Goal: Task Accomplishment & Management: Use online tool/utility

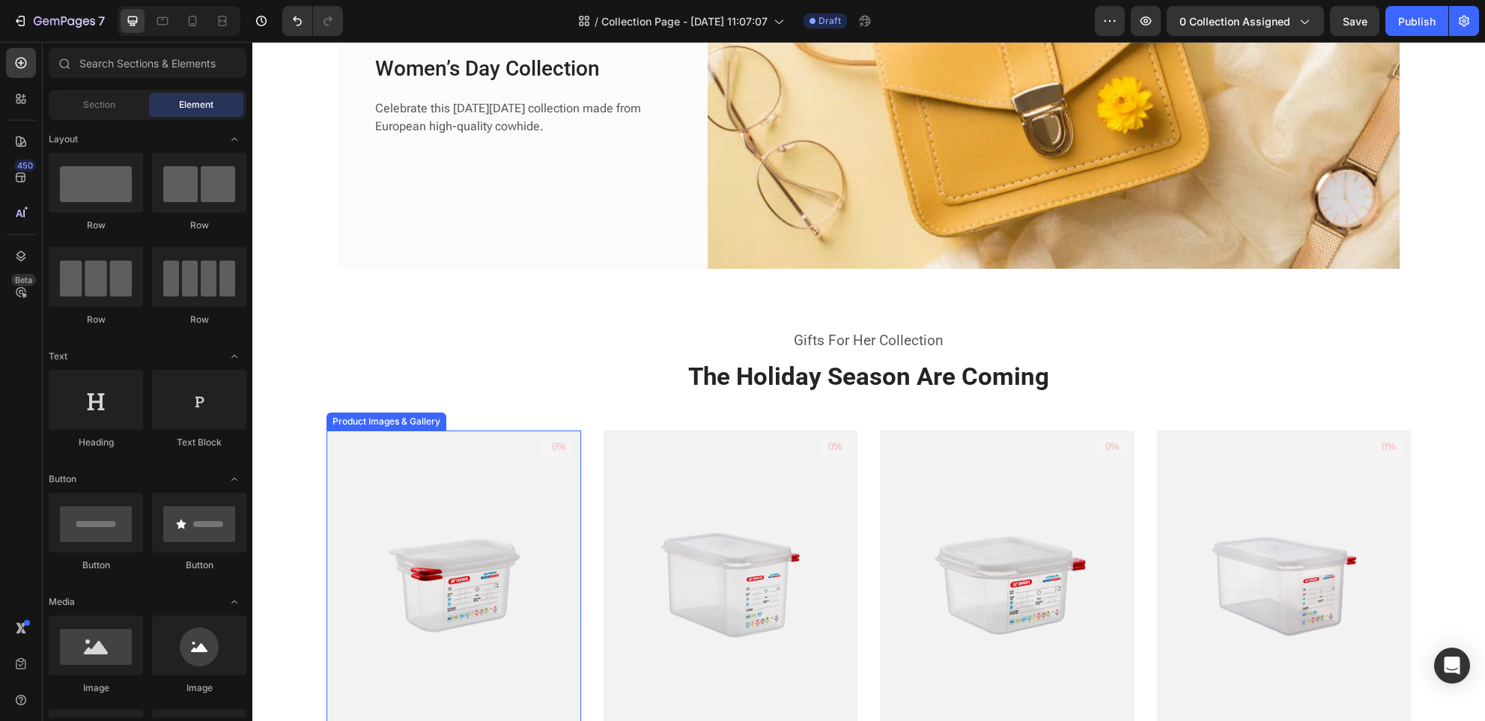
scroll to position [303, 0]
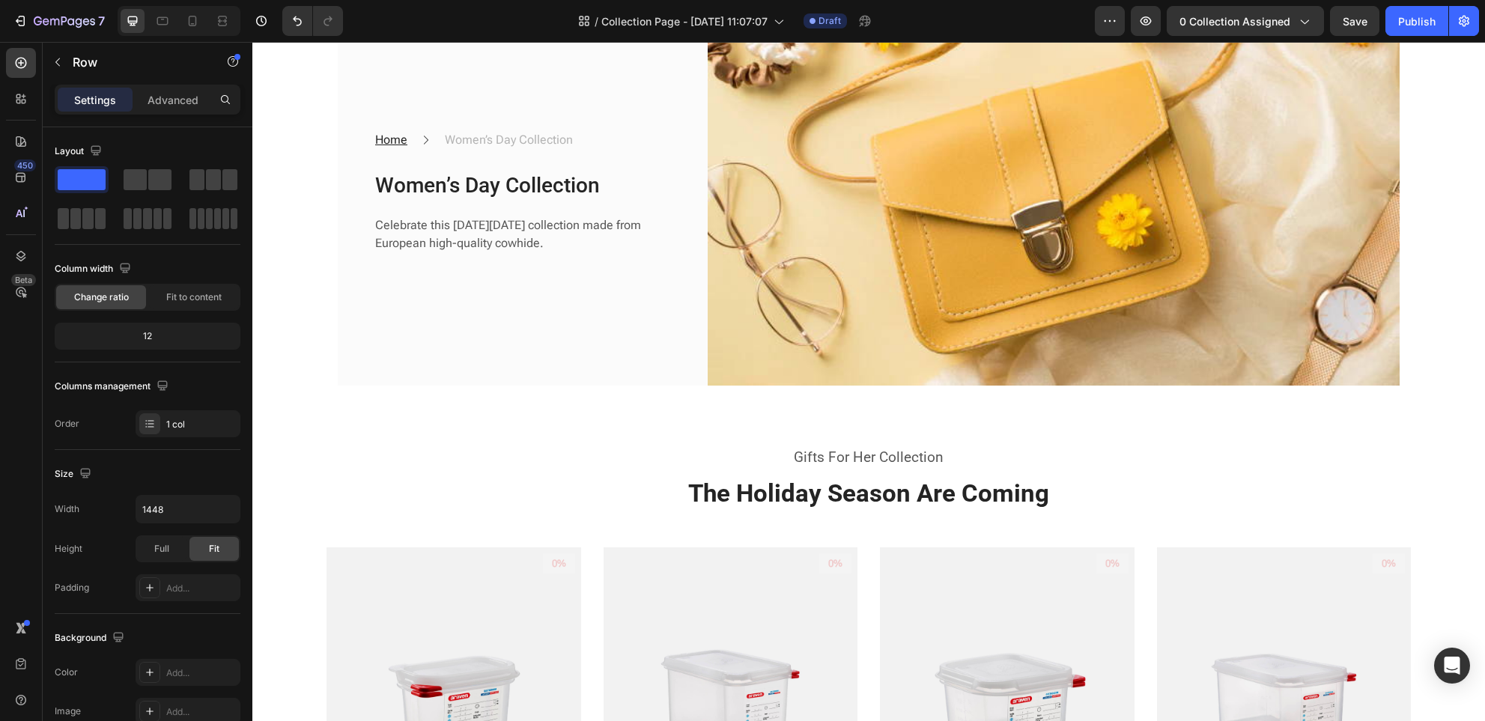
scroll to position [0, 0]
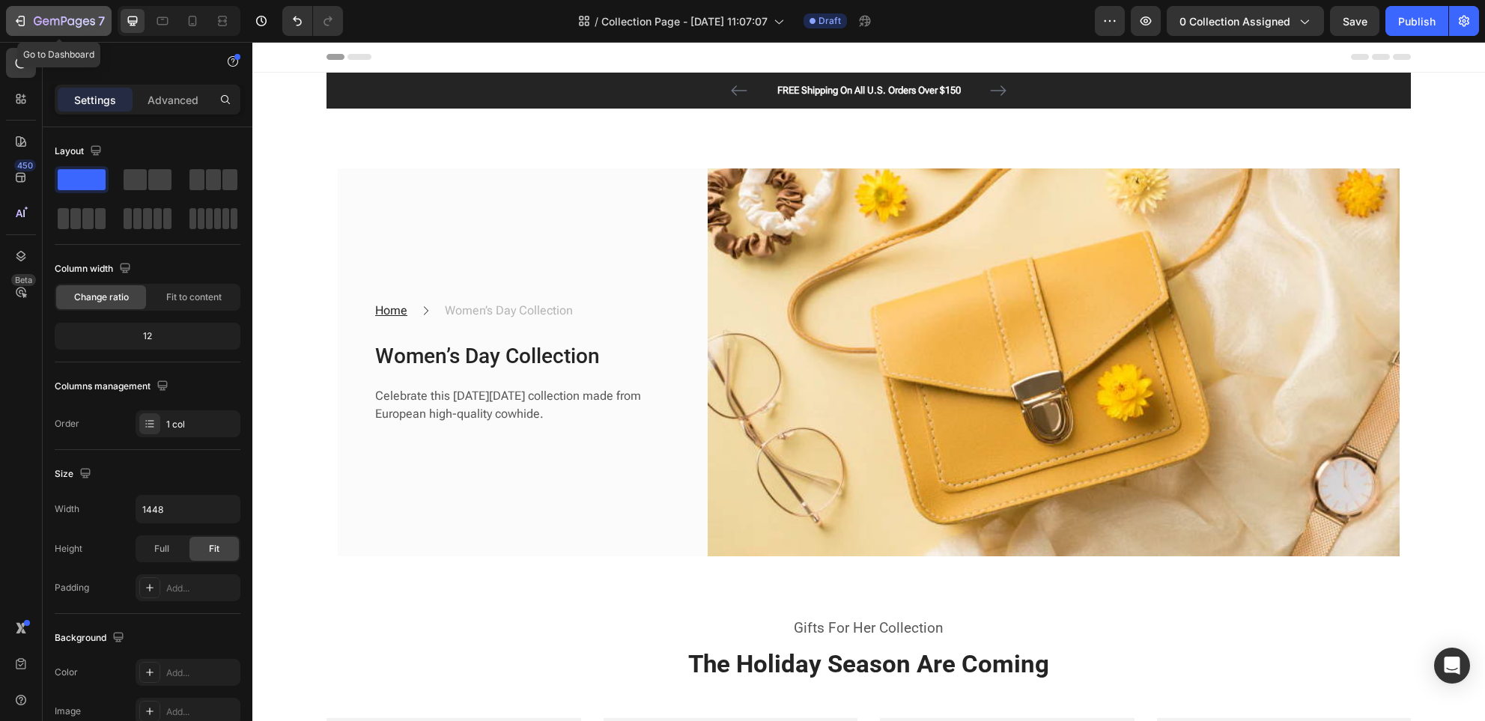
click at [20, 22] on icon "button" at bounding box center [20, 20] width 15 height 15
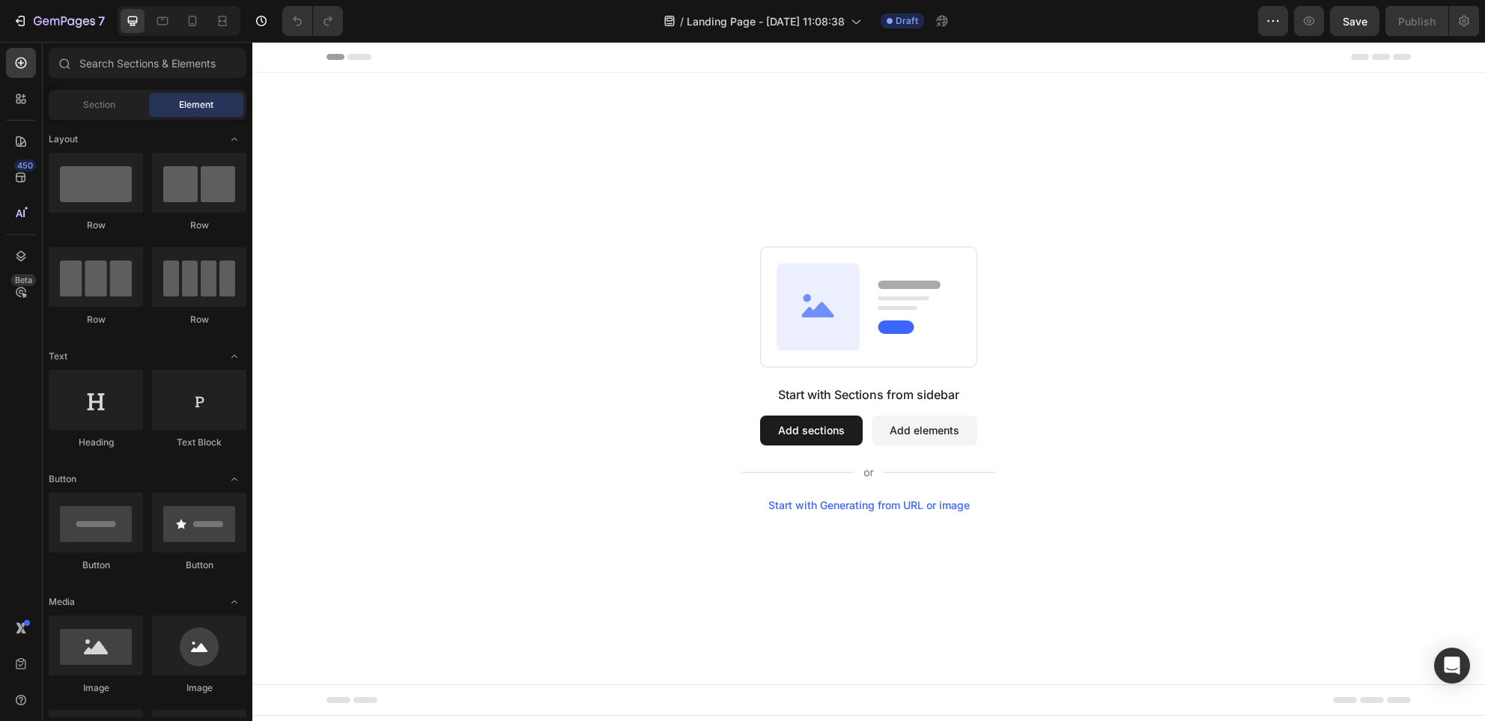
click at [784, 428] on button "Add sections" at bounding box center [811, 431] width 103 height 30
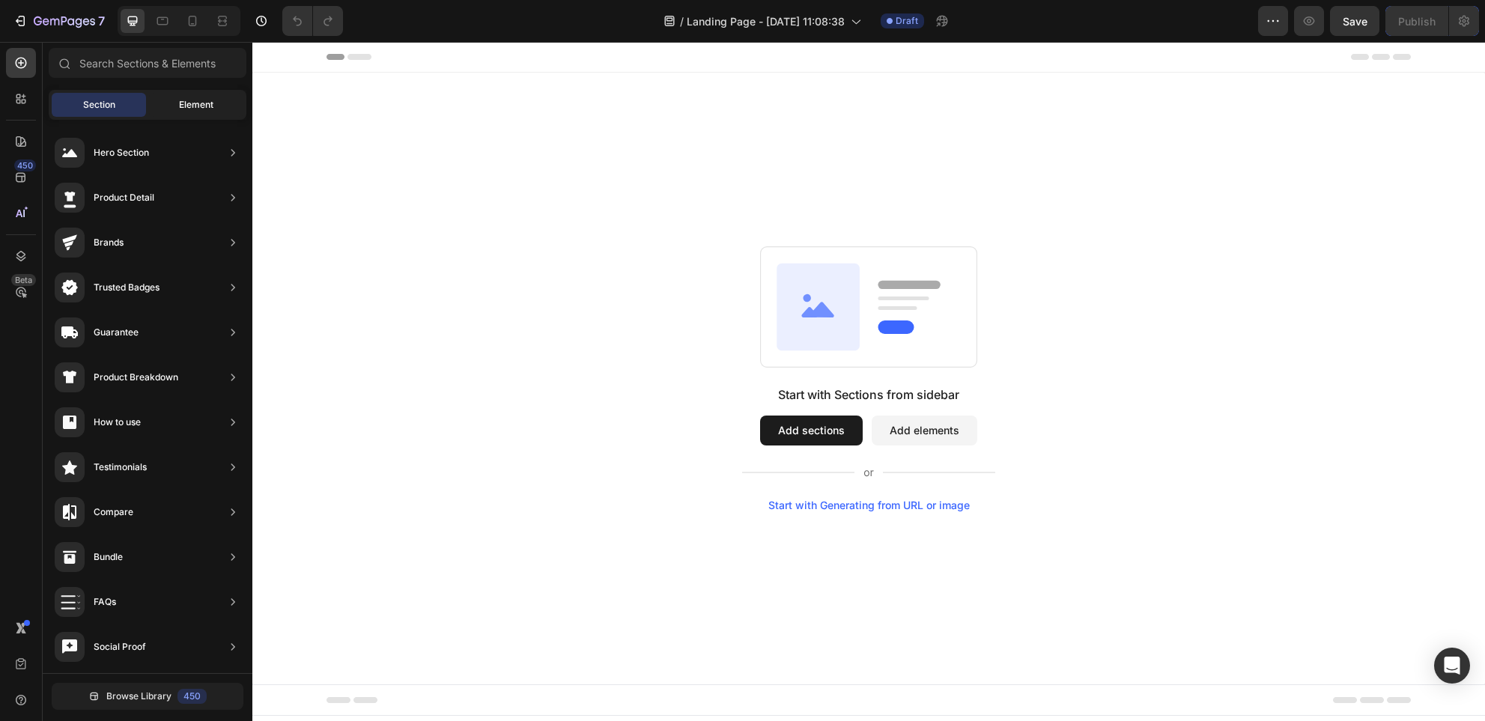
click at [201, 113] on div "Element" at bounding box center [196, 105] width 94 height 24
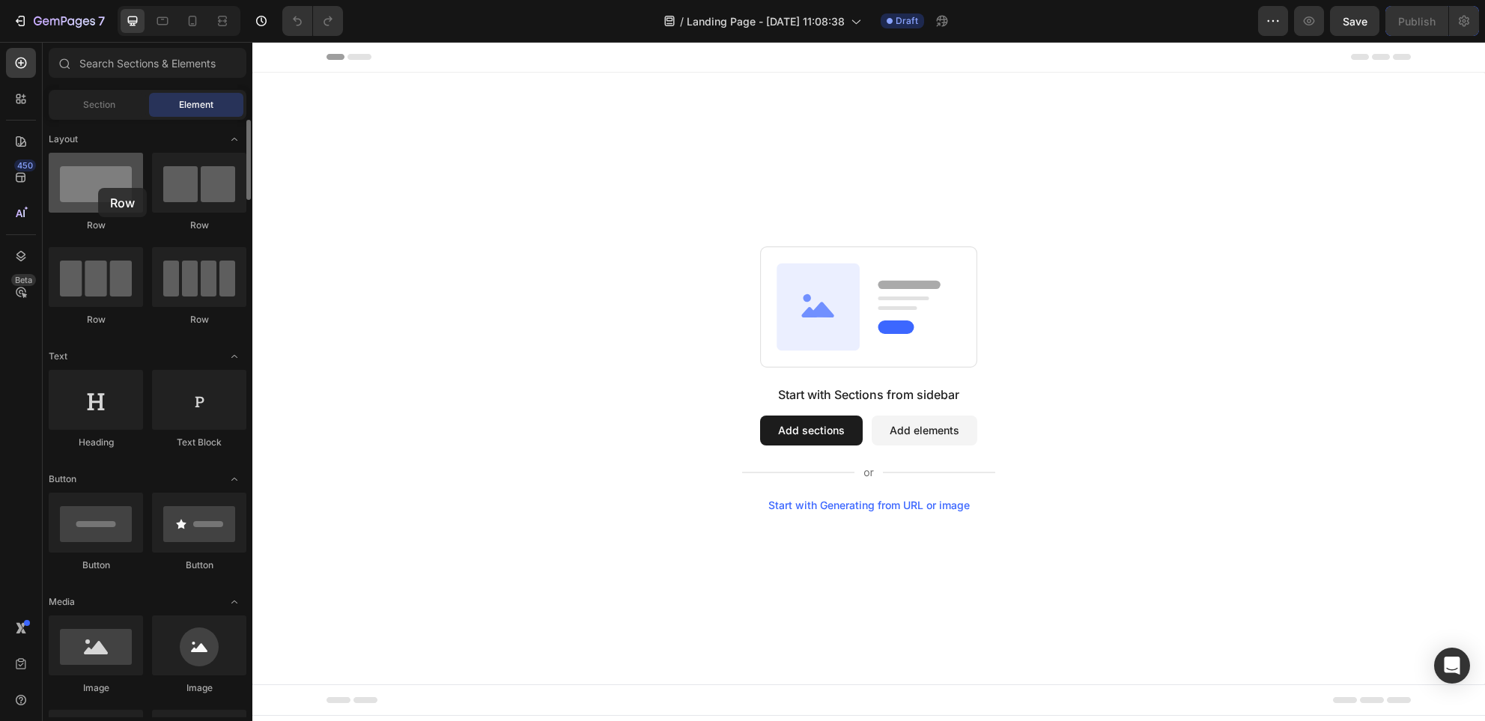
click at [98, 188] on div at bounding box center [96, 183] width 94 height 60
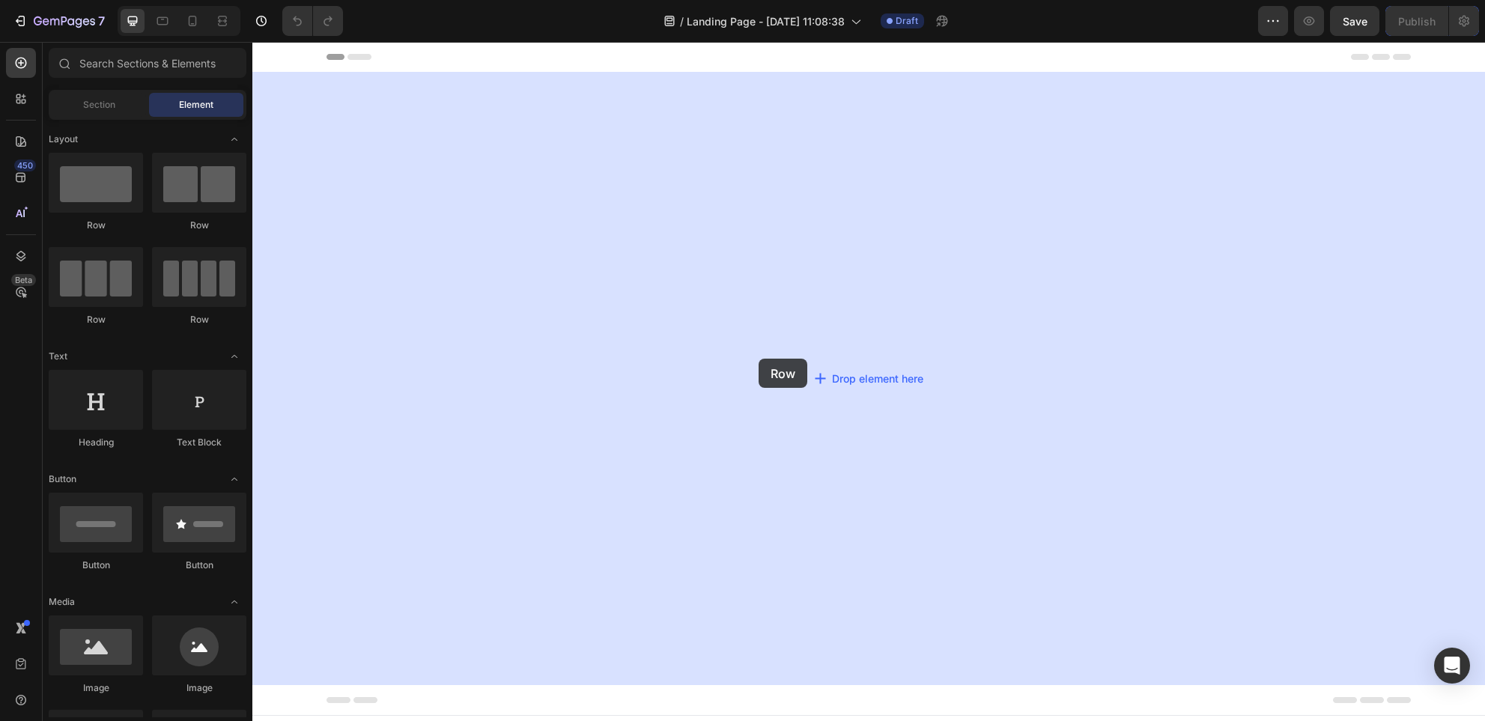
drag, startPoint x: 351, startPoint y: 230, endPoint x: 759, endPoint y: 359, distance: 428.1
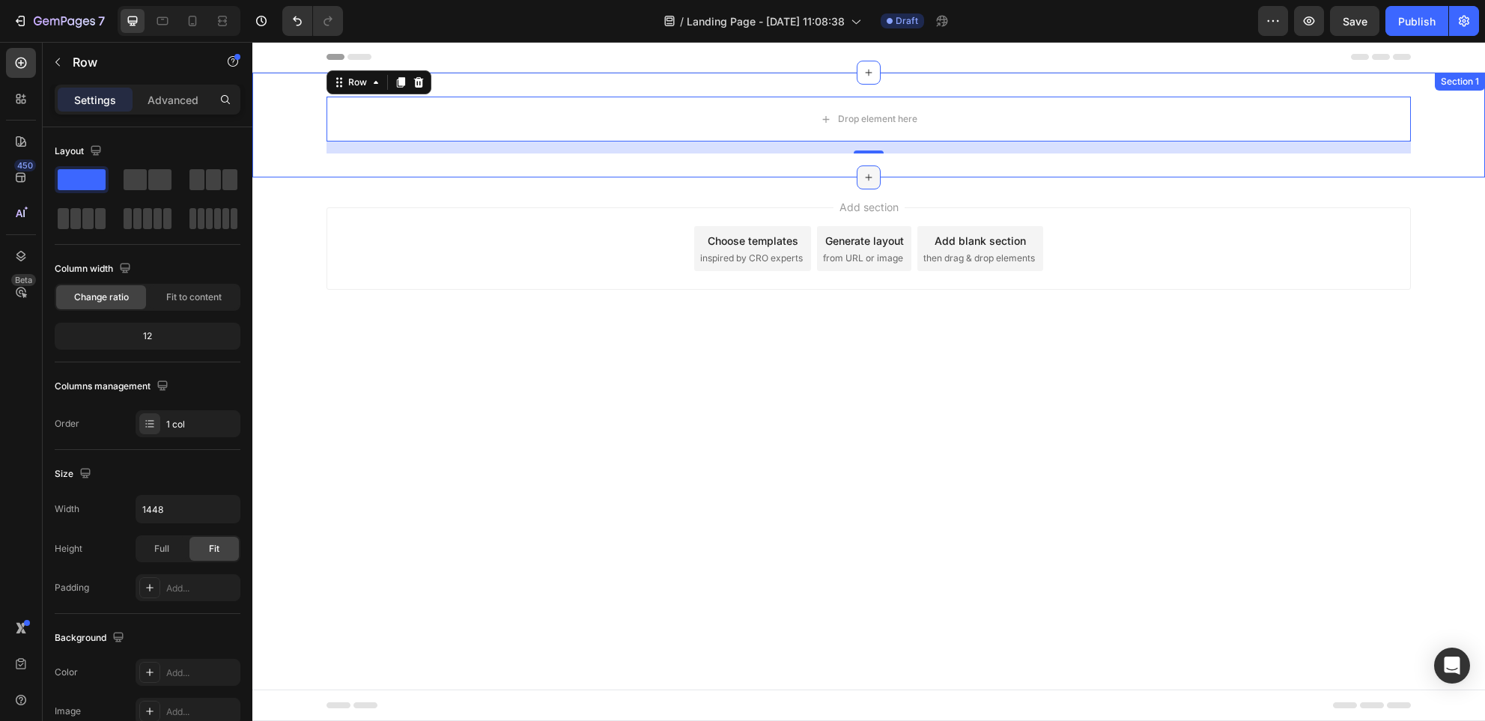
click at [866, 177] on icon at bounding box center [869, 178] width 7 height 7
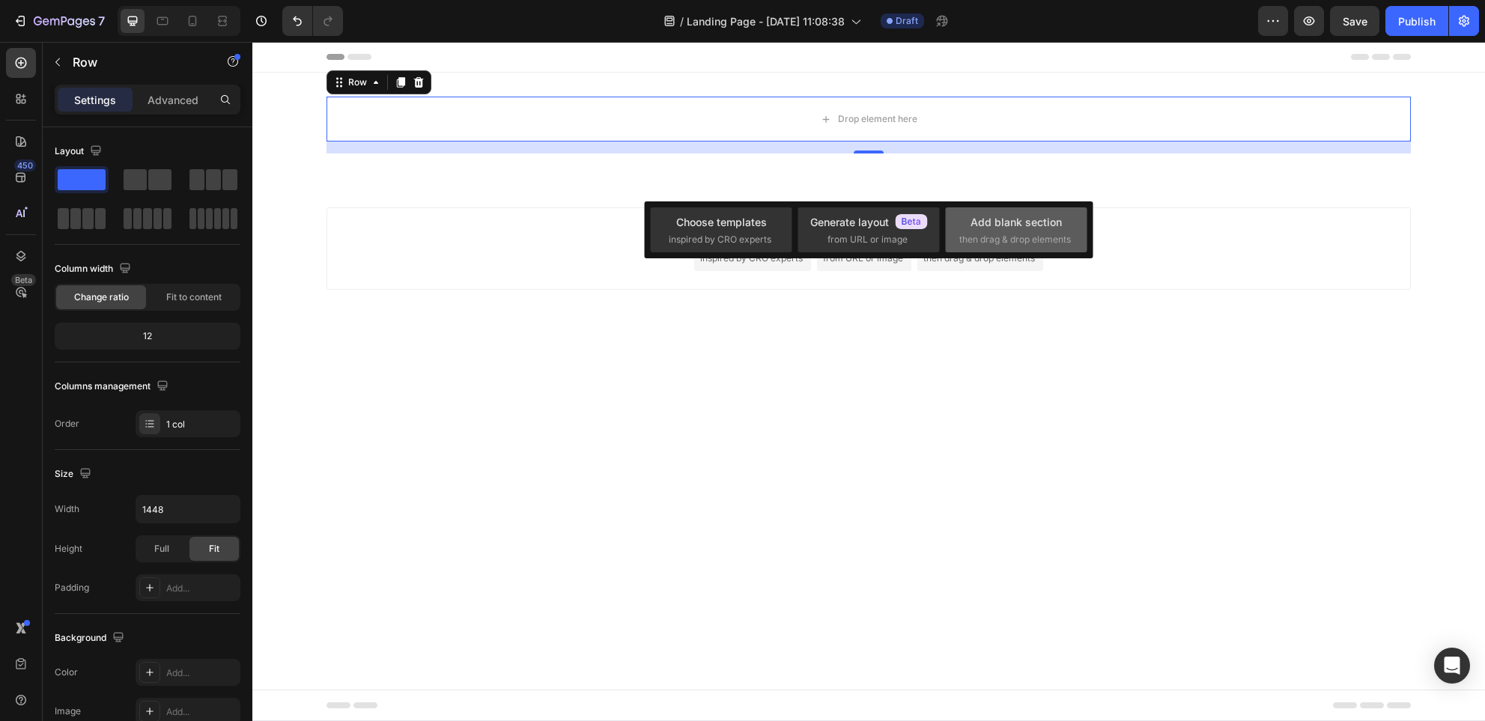
click at [1011, 233] on span "then drag & drop elements" at bounding box center [1016, 239] width 112 height 13
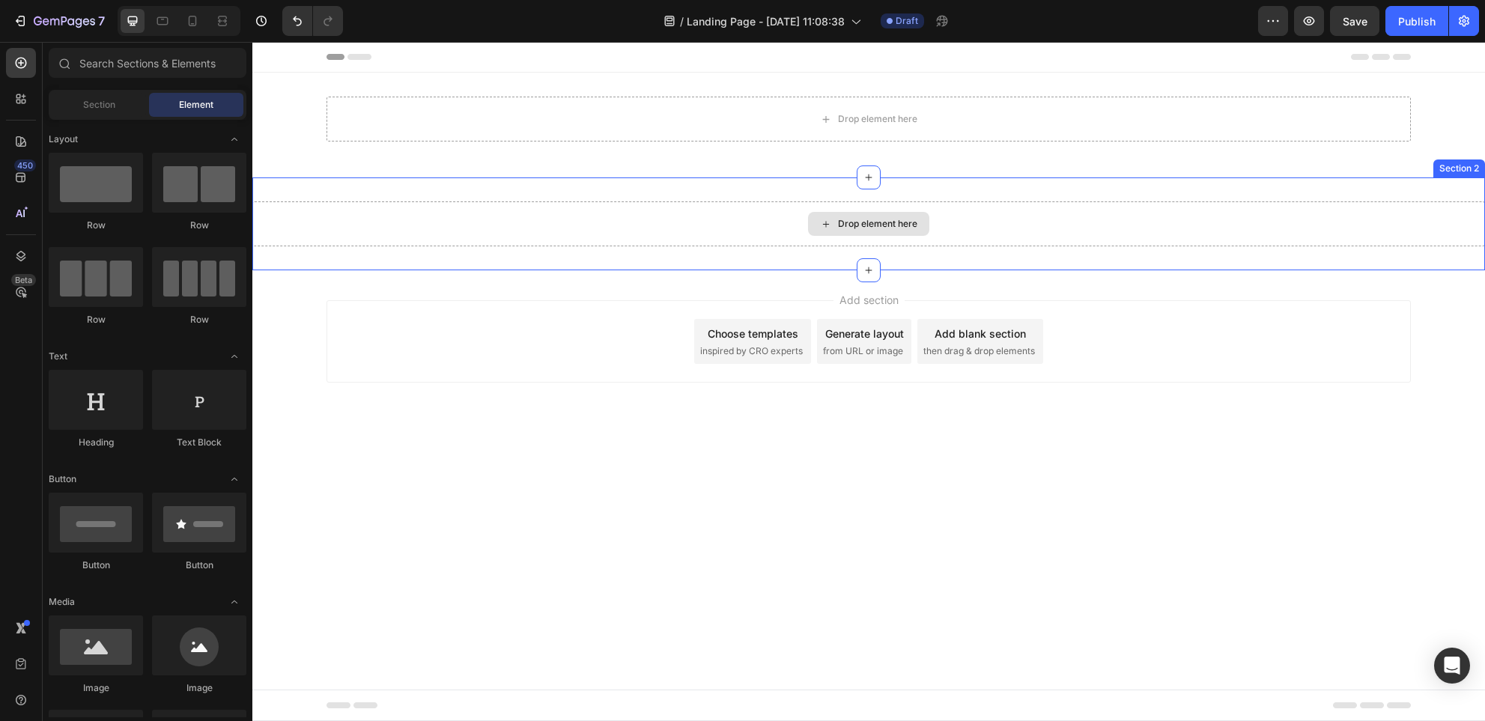
click at [895, 228] on div "Drop element here" at bounding box center [877, 224] width 79 height 12
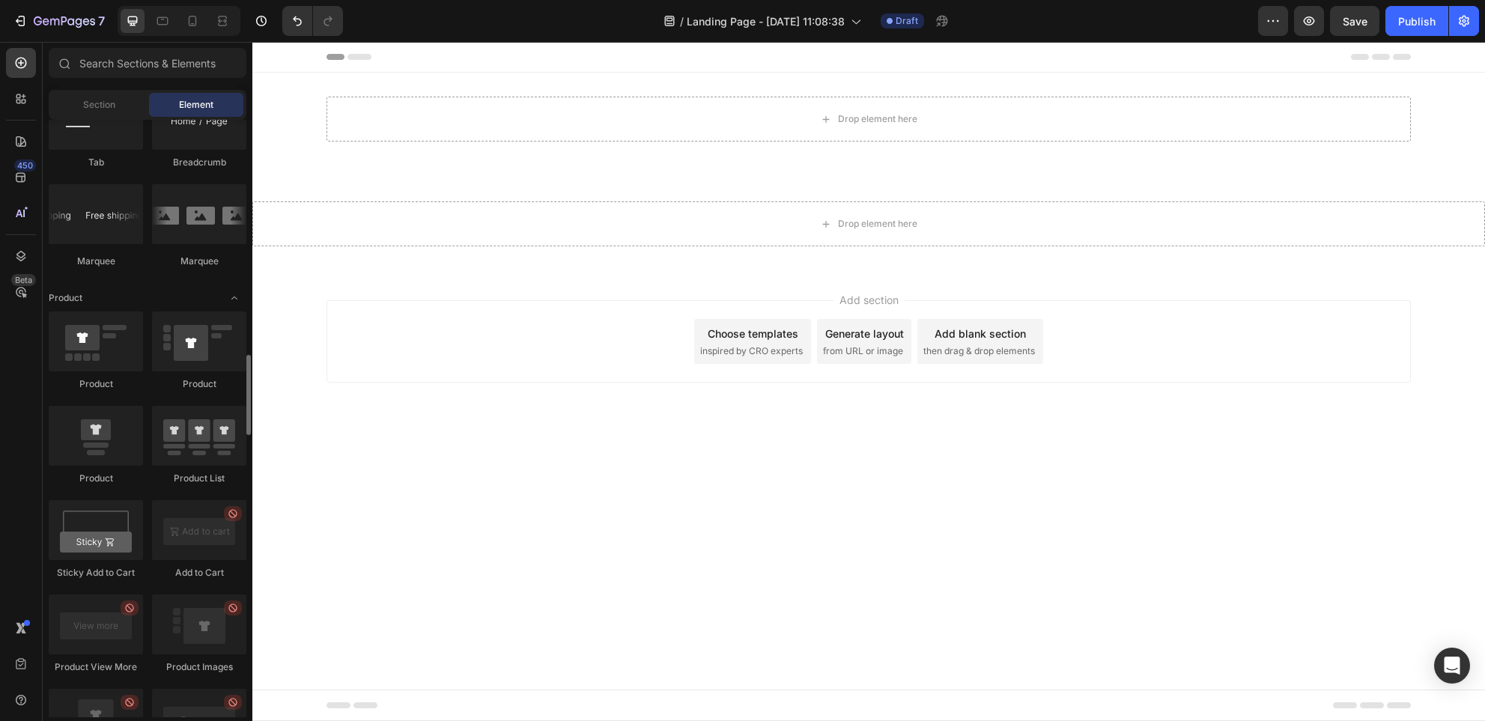
scroll to position [1749, 0]
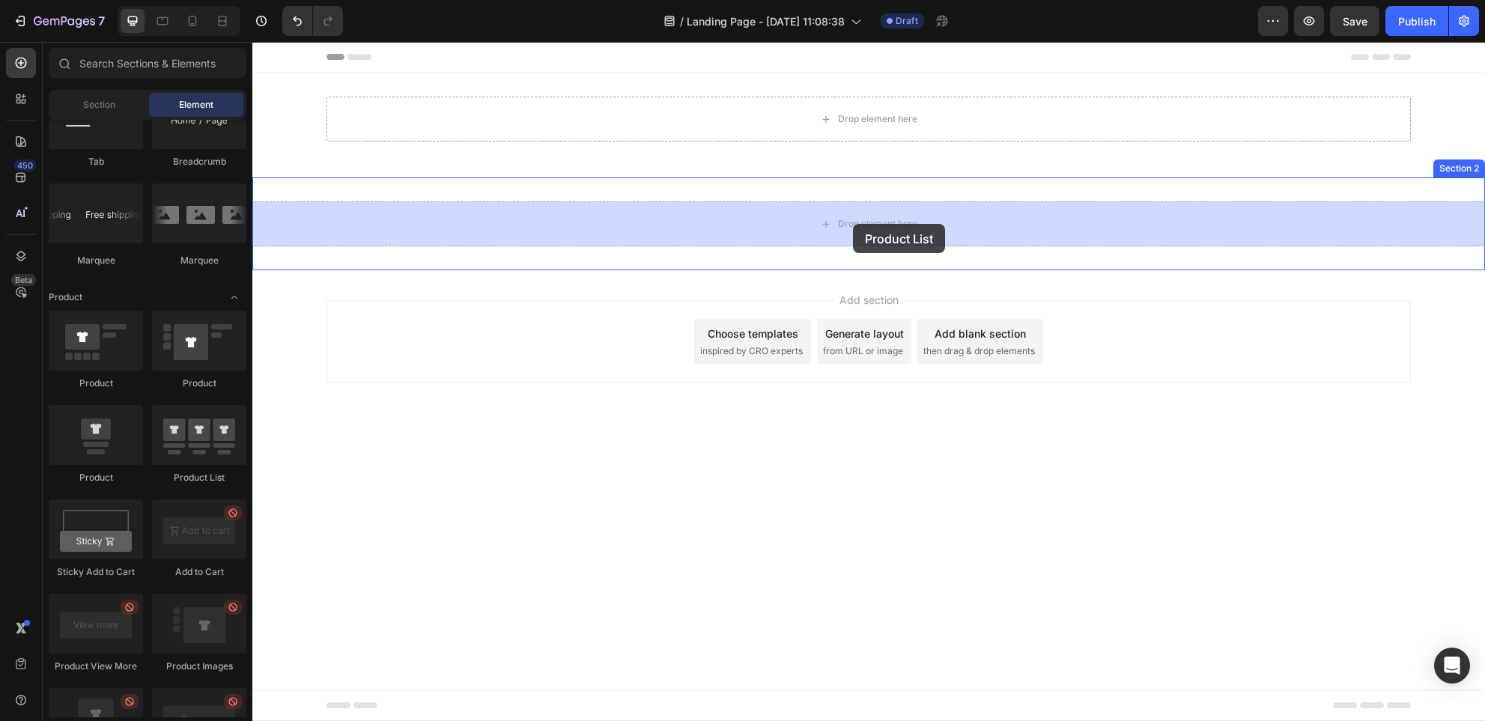
drag, startPoint x: 455, startPoint y: 485, endPoint x: 853, endPoint y: 224, distance: 475.6
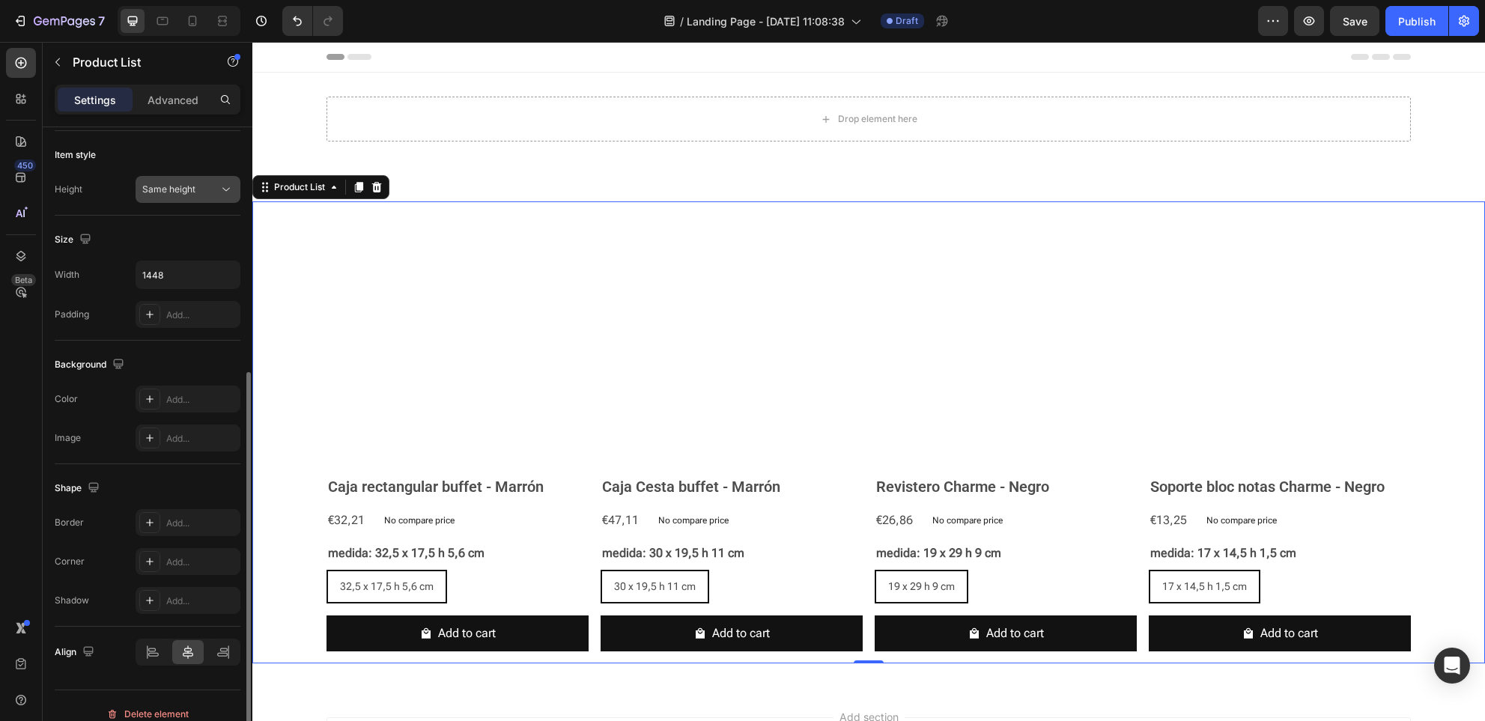
scroll to position [425, 0]
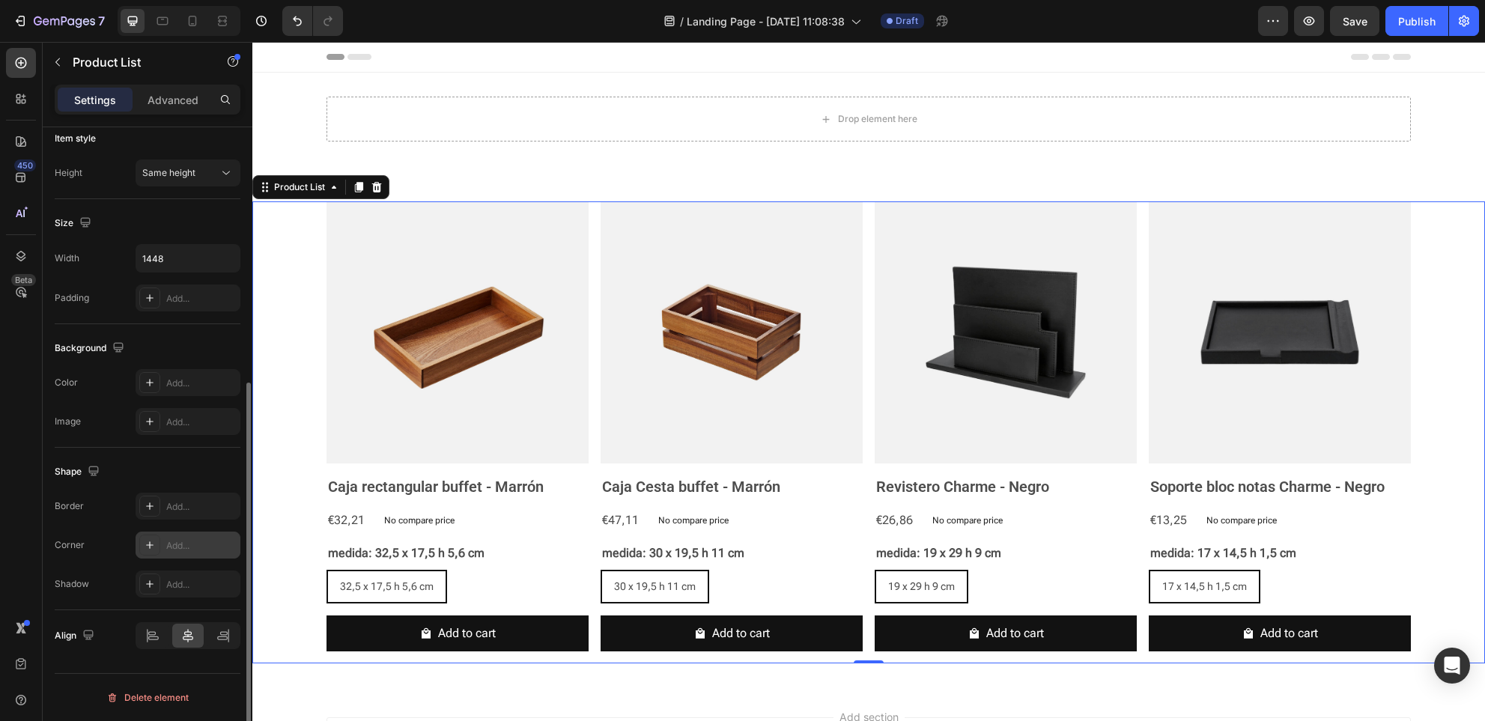
click at [150, 545] on icon at bounding box center [150, 545] width 12 height 12
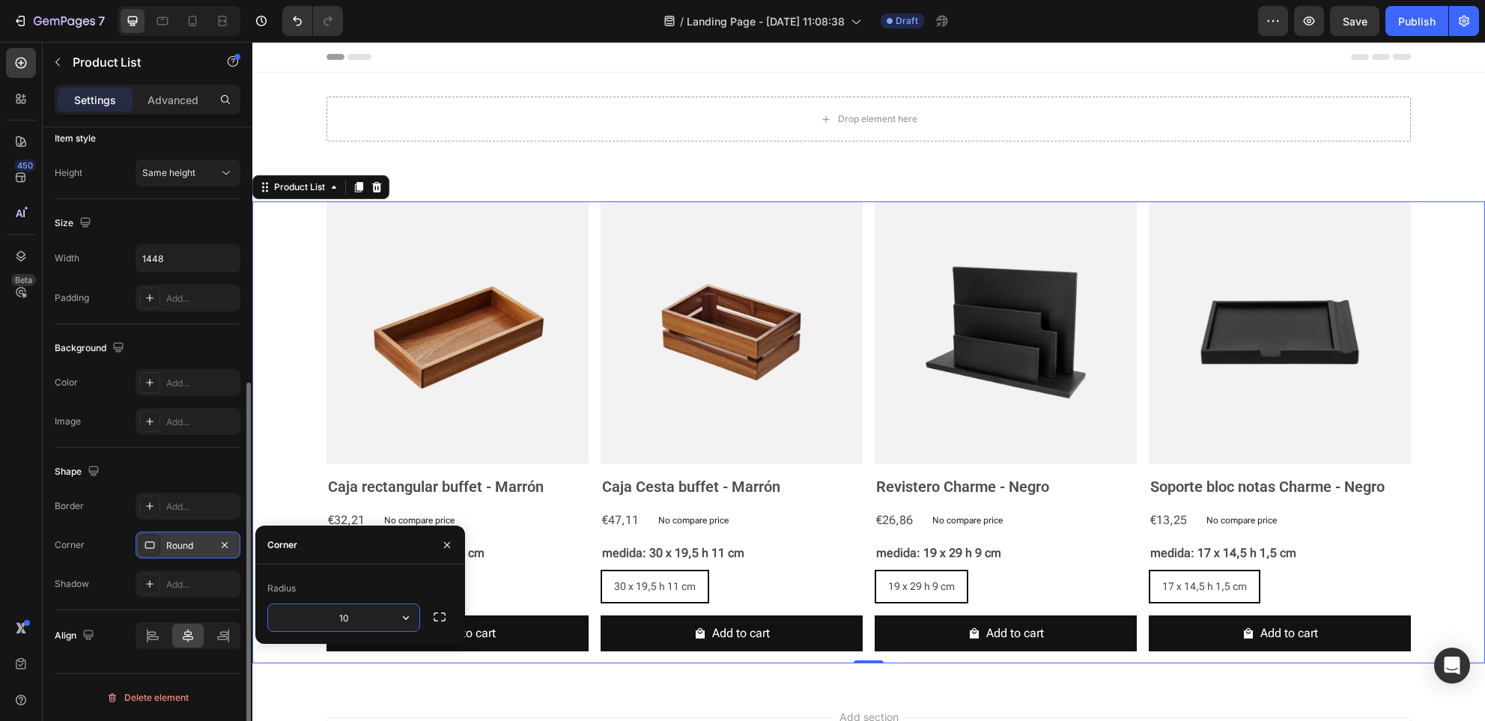
type input "10"
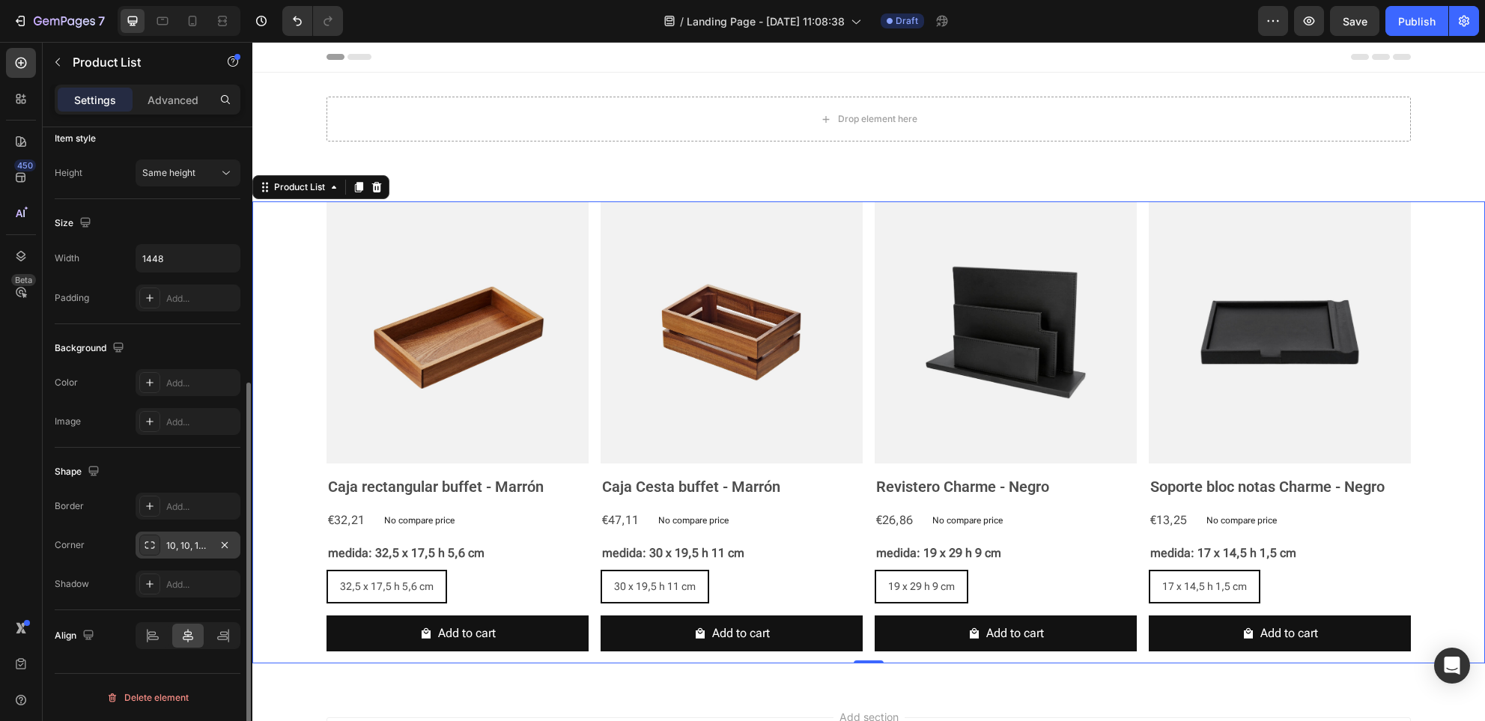
click at [98, 525] on div "Border Add... Corner 10, 10, 10, 10 Shadow Add..." at bounding box center [148, 545] width 186 height 105
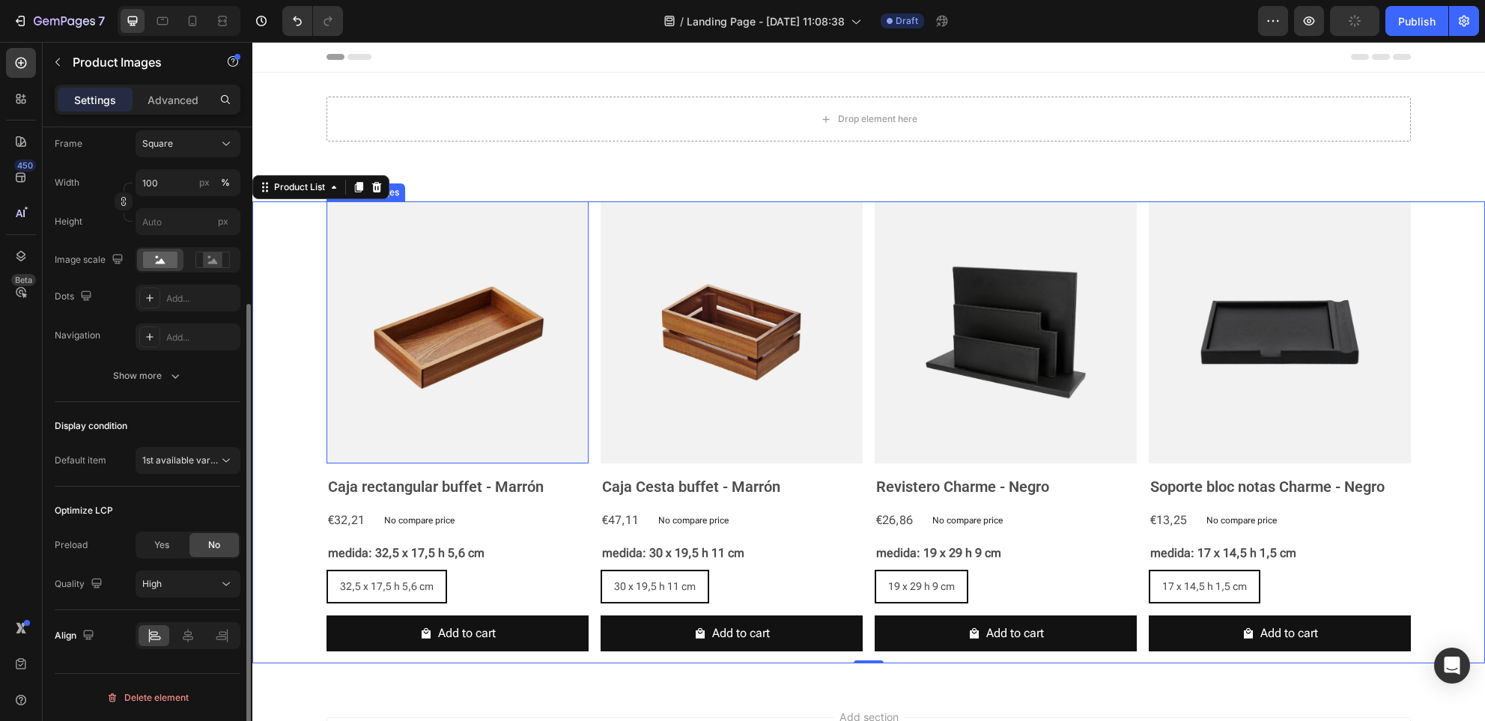
click at [440, 420] on img at bounding box center [458, 333] width 262 height 262
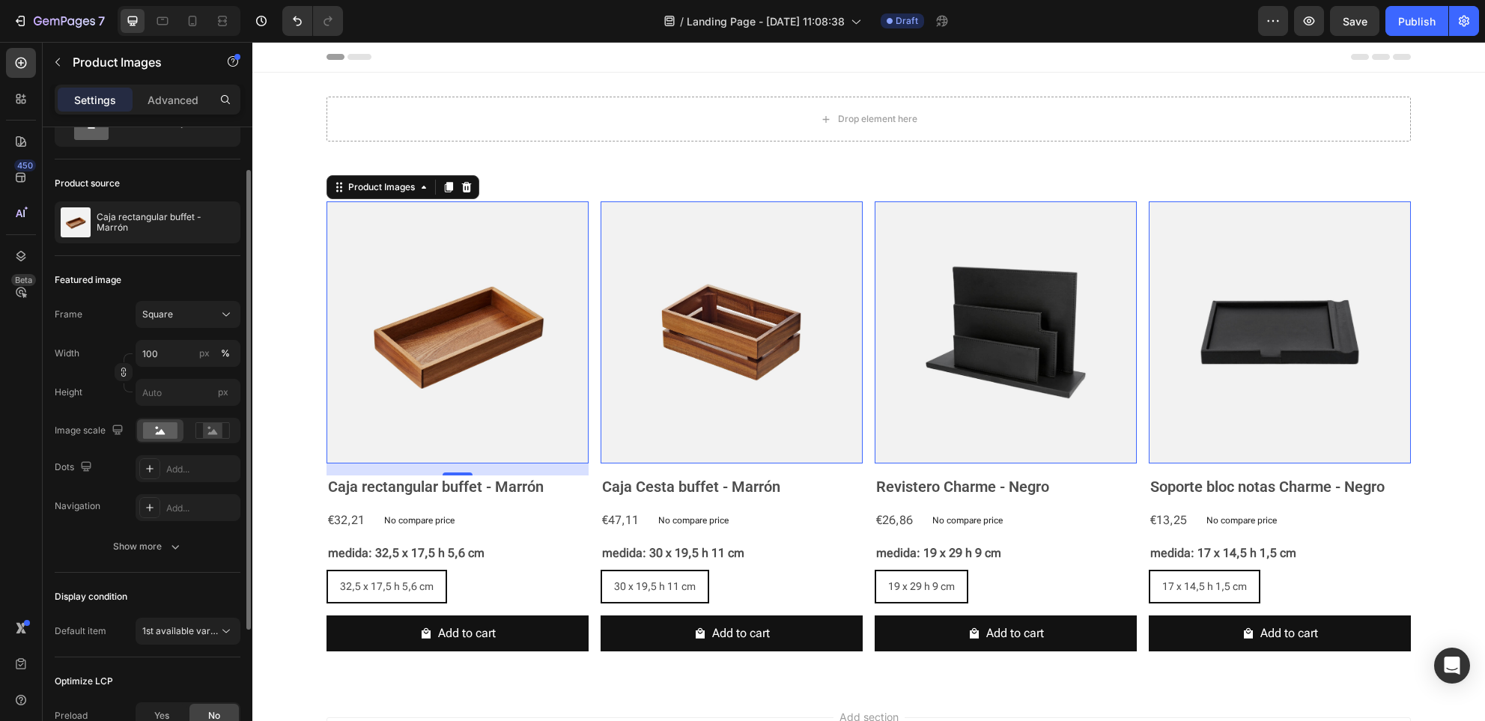
scroll to position [66, 0]
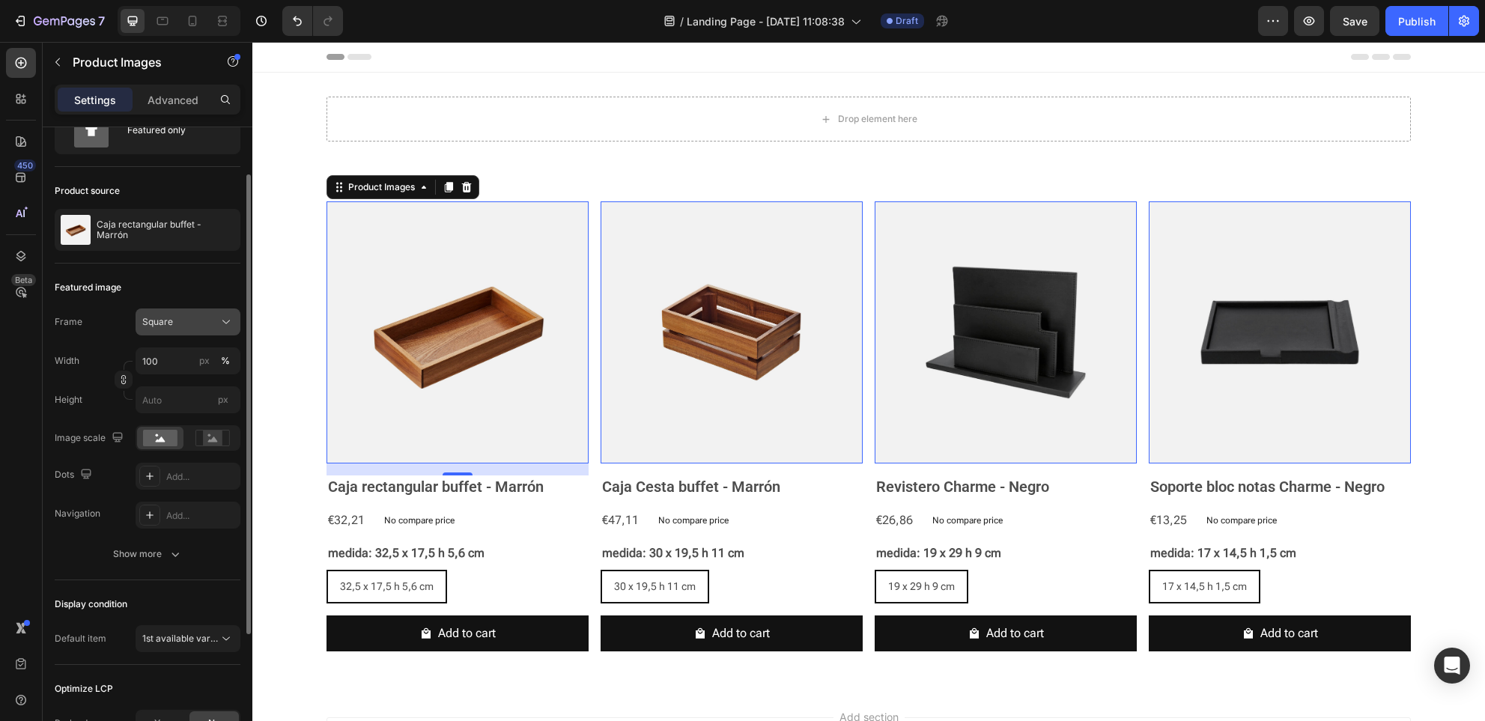
click at [182, 329] on div "Square" at bounding box center [187, 322] width 91 height 15
click at [124, 318] on div "Frame Square Square Vertical Horizontal Original Custom" at bounding box center [148, 322] width 186 height 27
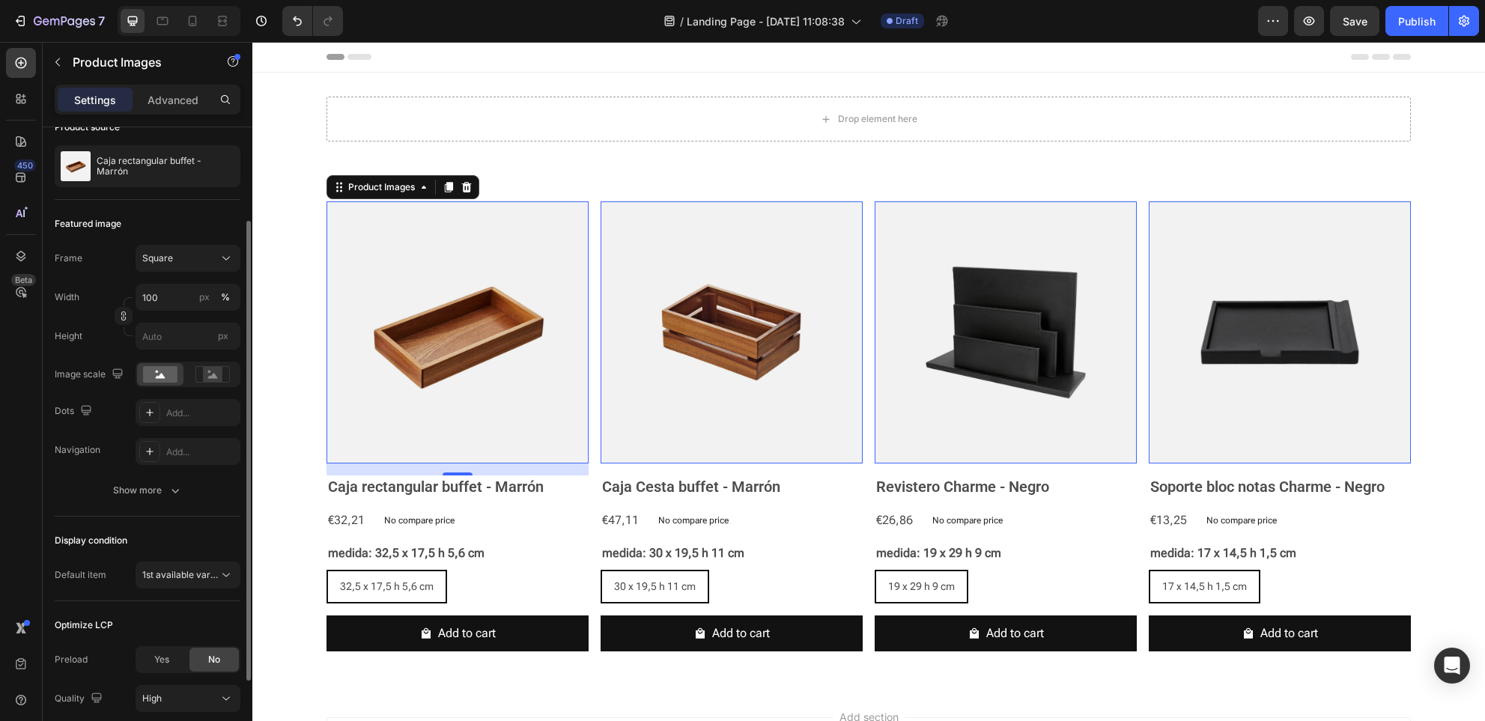
scroll to position [130, 0]
click at [131, 496] on div "Show more" at bounding box center [148, 489] width 70 height 15
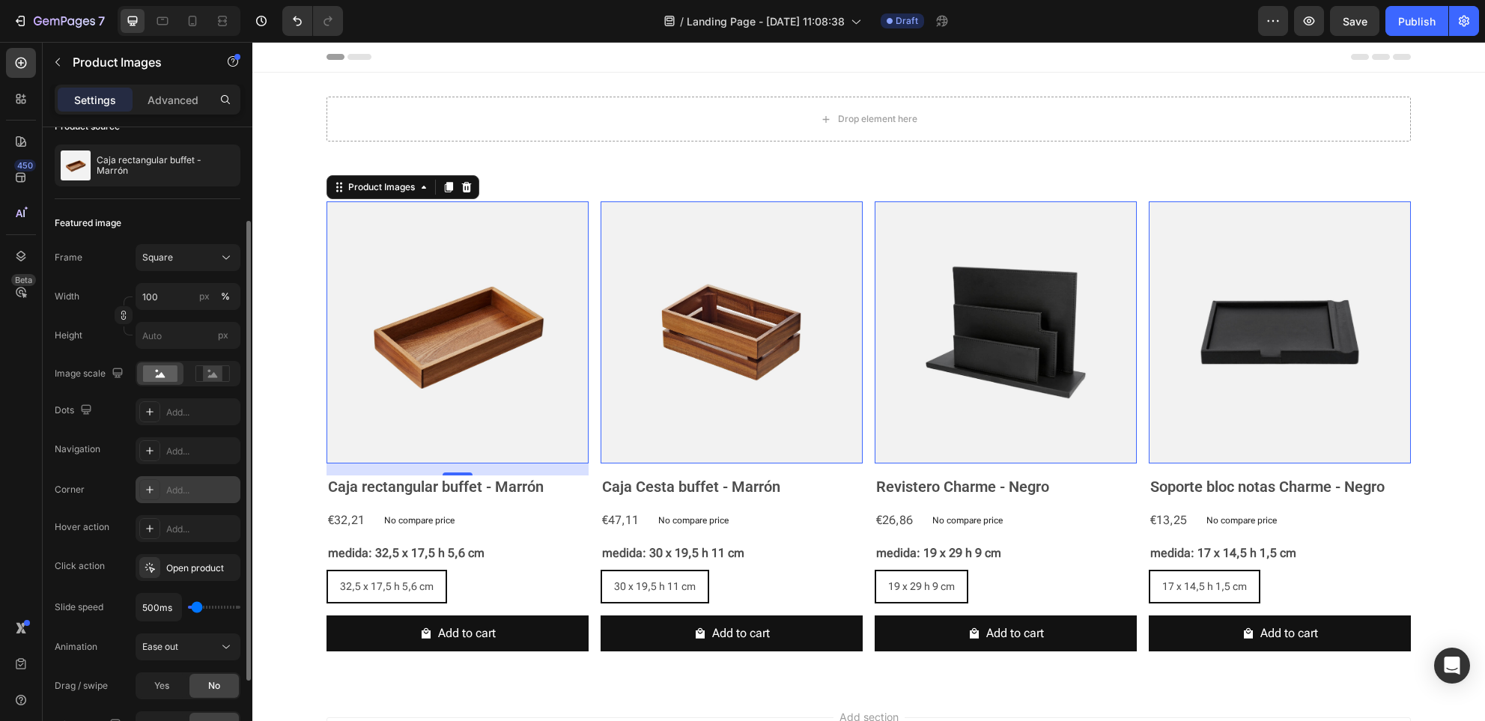
click at [157, 493] on div at bounding box center [149, 489] width 21 height 21
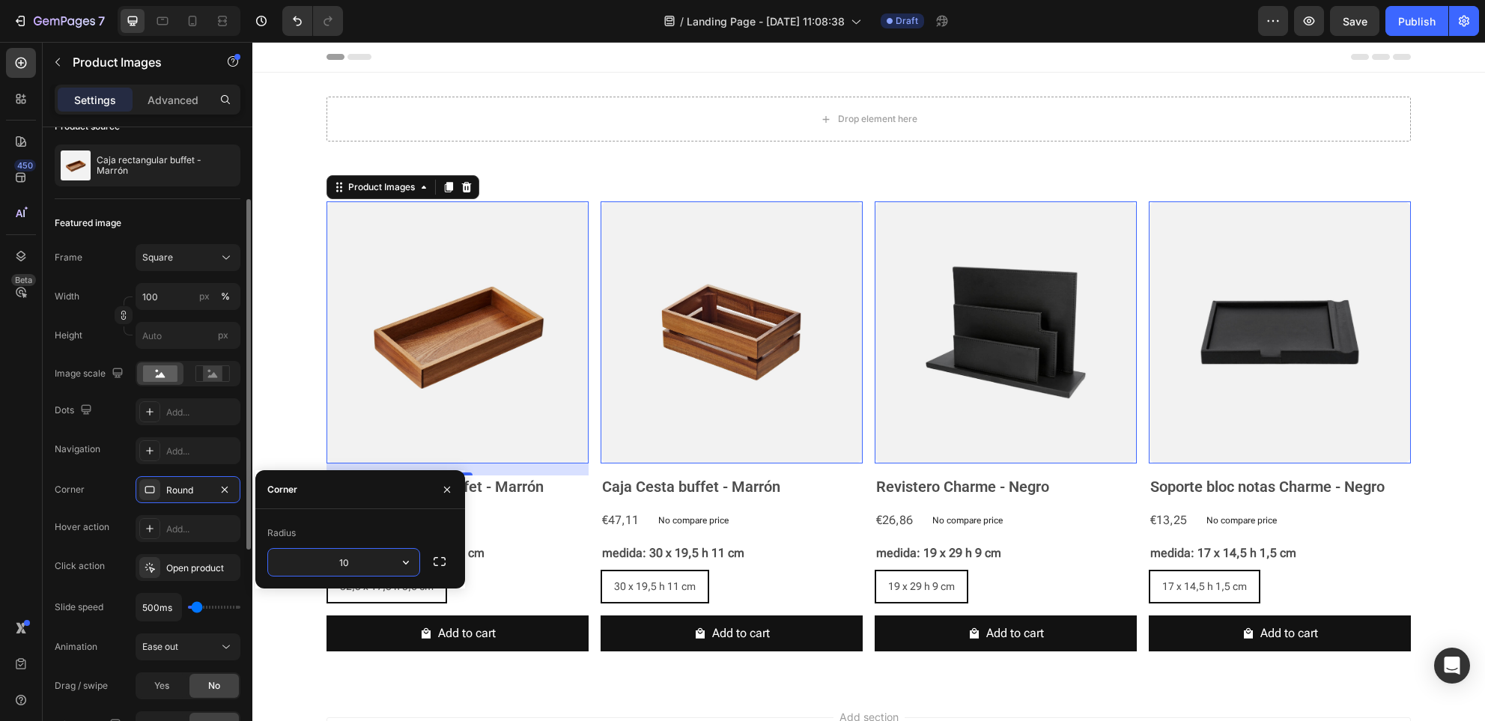
type input "10"
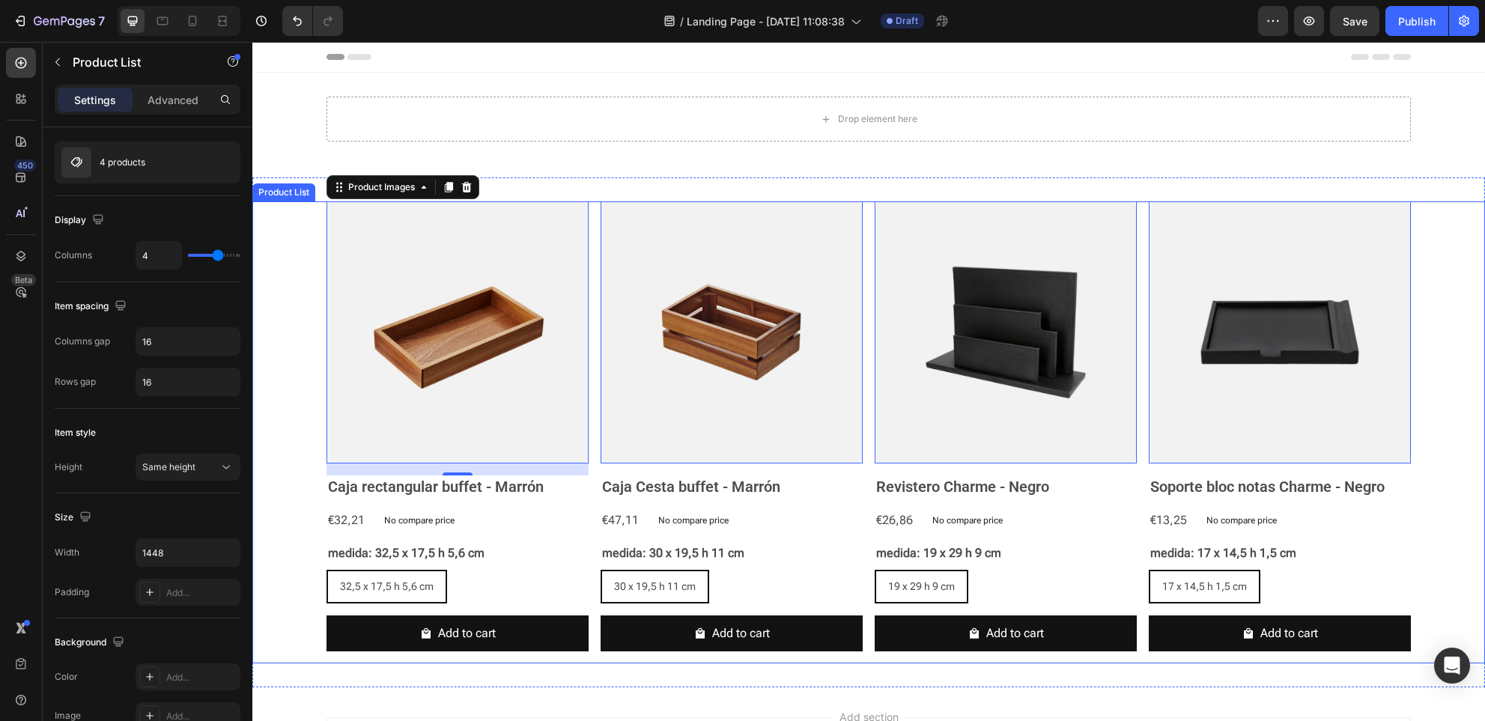
click at [297, 410] on div "Product Images 16 Caja rectangular buffet - Marrón Product Title €32,21 Product…" at bounding box center [868, 433] width 1233 height 462
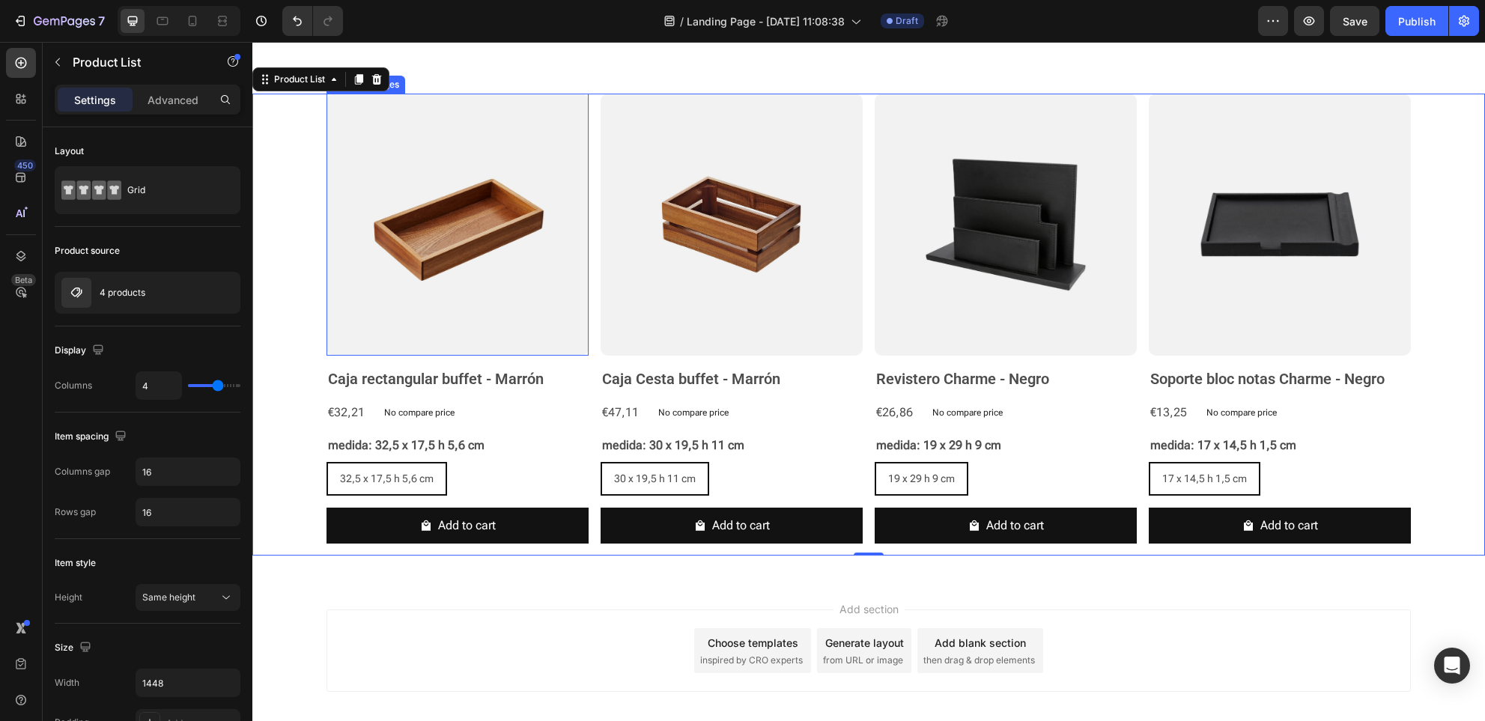
scroll to position [0, 0]
